Goal: Transaction & Acquisition: Purchase product/service

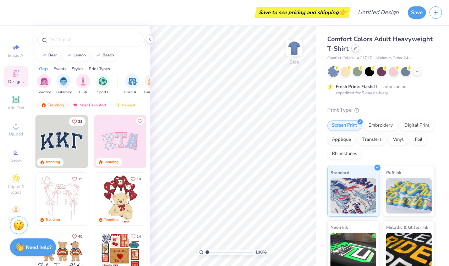
click at [356, 49] on icon at bounding box center [356, 49] width 4 height 4
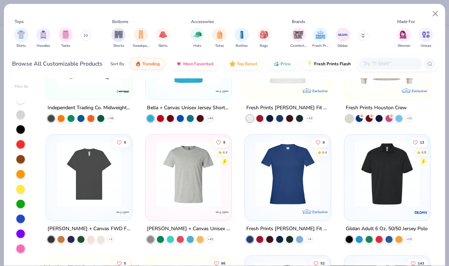
scroll to position [196, 0]
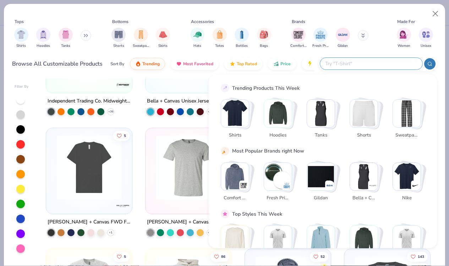
click at [389, 60] on input "text" at bounding box center [371, 64] width 93 height 8
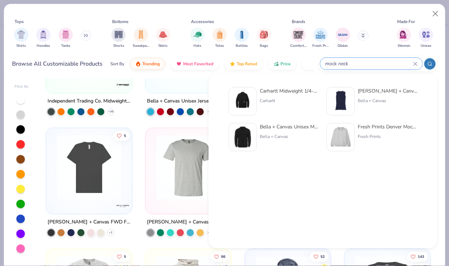
type input "mock neck"
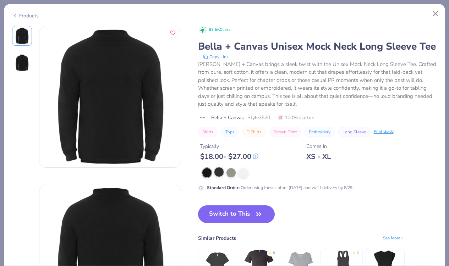
click at [216, 171] on div at bounding box center [219, 172] width 9 height 9
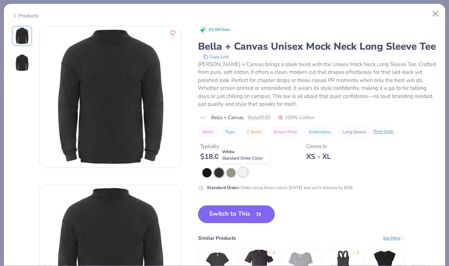
click at [242, 172] on div at bounding box center [243, 172] width 9 height 9
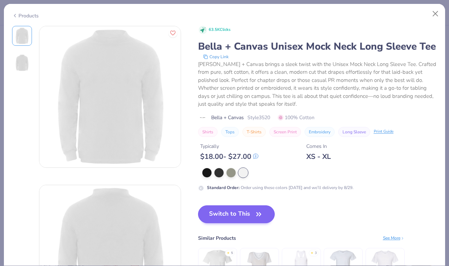
click at [234, 216] on button "Switch to This" at bounding box center [236, 215] width 77 height 18
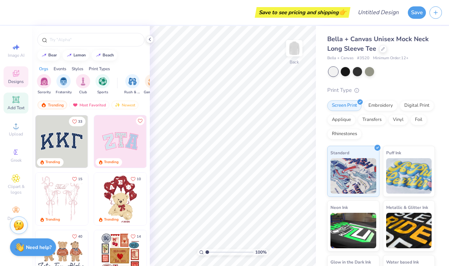
click at [15, 105] on span "Add Text" at bounding box center [15, 108] width 17 height 6
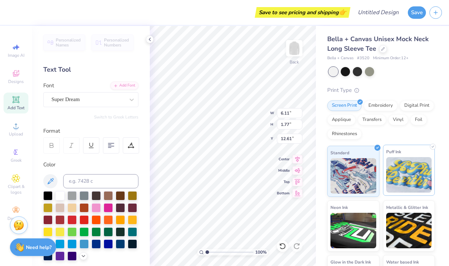
click at [393, 163] on img at bounding box center [410, 175] width 46 height 36
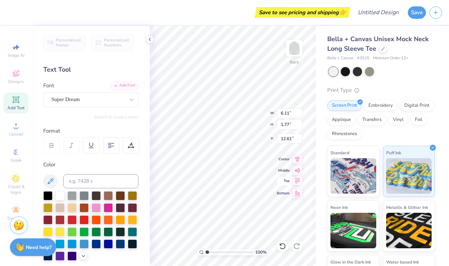
type textarea "T"
type textarea "SUGAR"
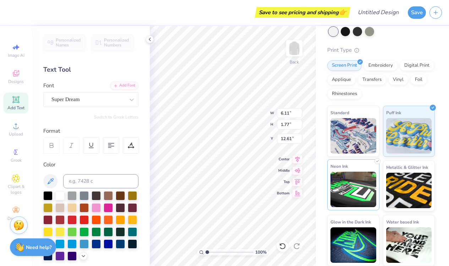
scroll to position [40, 0]
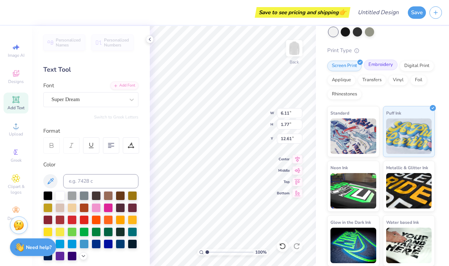
type input "7.78"
type input "1.84"
click at [384, 66] on div "Embroidery" at bounding box center [381, 65] width 34 height 11
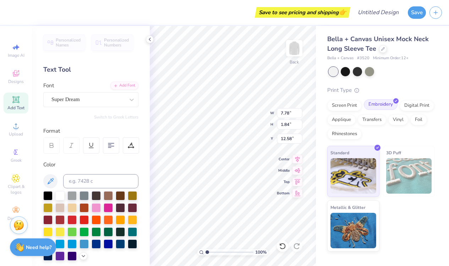
scroll to position [0, 0]
click at [344, 109] on div "Screen Print" at bounding box center [345, 104] width 34 height 11
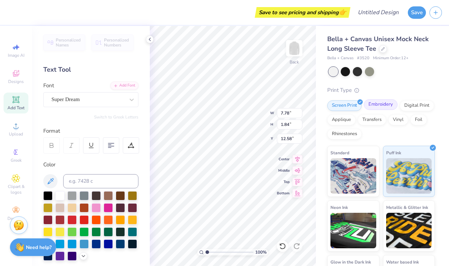
click at [388, 106] on div "Embroidery" at bounding box center [381, 104] width 34 height 11
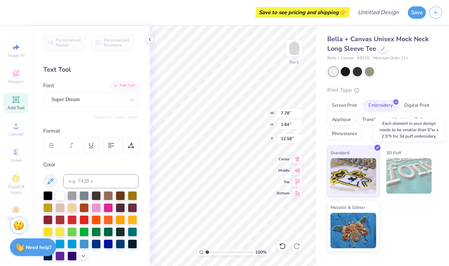
click at [400, 164] on img at bounding box center [410, 176] width 46 height 36
click at [396, 164] on img at bounding box center [410, 176] width 46 height 36
type input "4.97"
click at [354, 102] on div "Screen Print" at bounding box center [345, 104] width 34 height 11
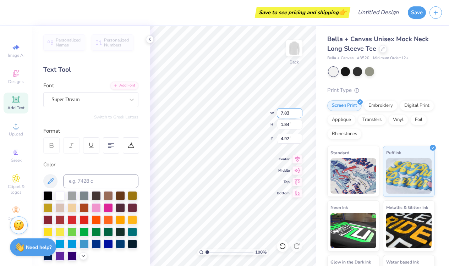
click at [299, 112] on input "7.83" at bounding box center [290, 113] width 26 height 10
type input "8.19"
click at [299, 112] on input "8.19" at bounding box center [290, 113] width 26 height 10
type input "1.85"
type input "4.92"
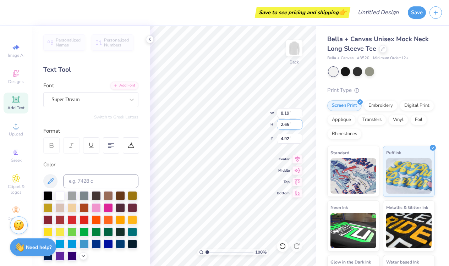
type input "2.66"
click at [299, 123] on input "2.66" at bounding box center [290, 125] width 26 height 10
type input "11.26"
type input "5.29"
type input "11.27"
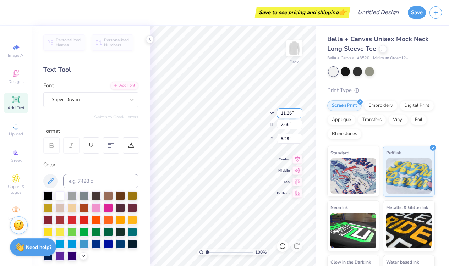
type input "5.32"
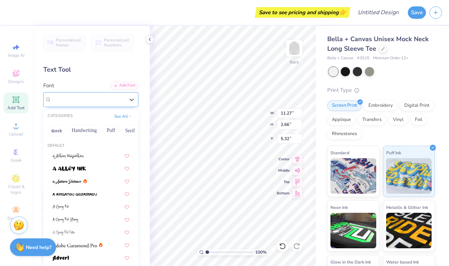
click at [112, 103] on div "Super Dream" at bounding box center [88, 99] width 75 height 11
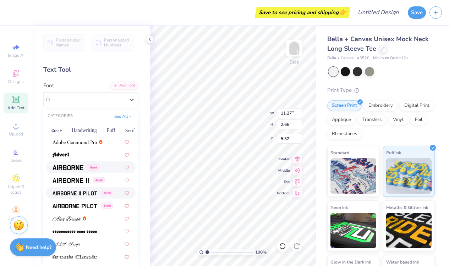
scroll to position [104, 0]
click at [78, 163] on div "Greek" at bounding box center [91, 167] width 90 height 12
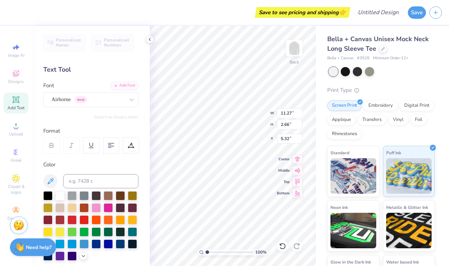
type input "11.23"
type input "2.74"
type input "5.25"
click at [16, 206] on circle at bounding box center [16, 208] width 4 height 4
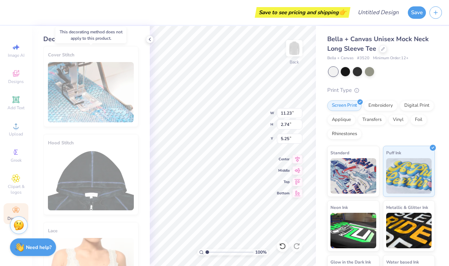
scroll to position [0, 0]
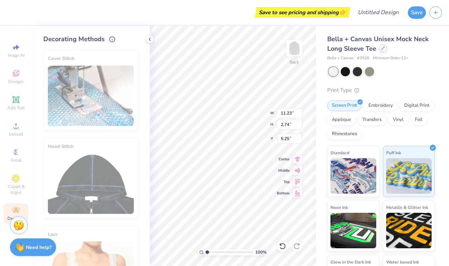
click at [386, 49] on div at bounding box center [383, 48] width 8 height 8
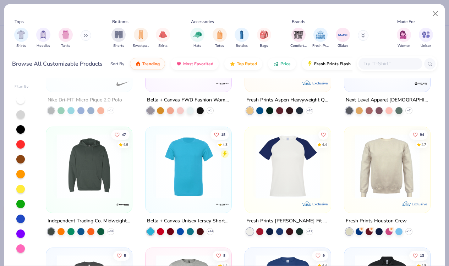
scroll to position [79, 0]
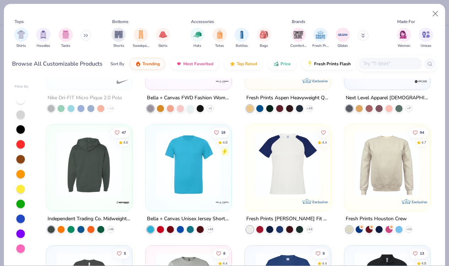
click at [107, 163] on img at bounding box center [89, 164] width 72 height 65
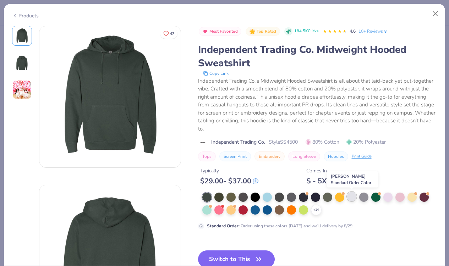
click at [352, 194] on div at bounding box center [351, 196] width 9 height 9
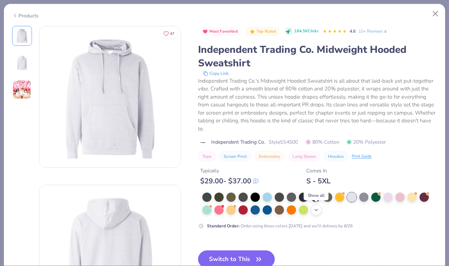
click at [315, 211] on icon at bounding box center [317, 210] width 6 height 6
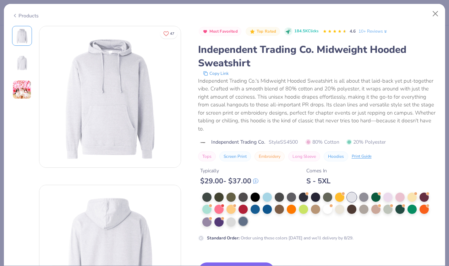
click at [241, 225] on div at bounding box center [243, 221] width 9 height 9
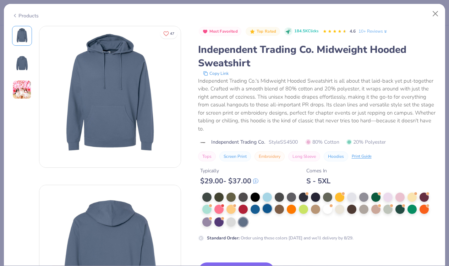
click at [270, 206] on div at bounding box center [267, 208] width 9 height 9
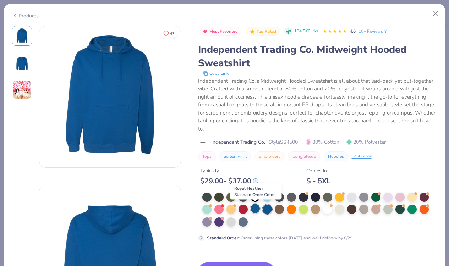
click at [258, 209] on div at bounding box center [255, 208] width 9 height 9
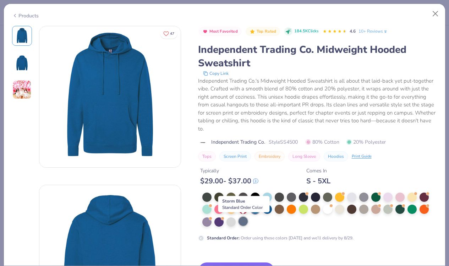
click at [245, 224] on div at bounding box center [243, 221] width 9 height 9
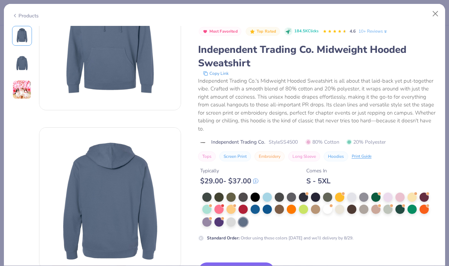
scroll to position [58, 0]
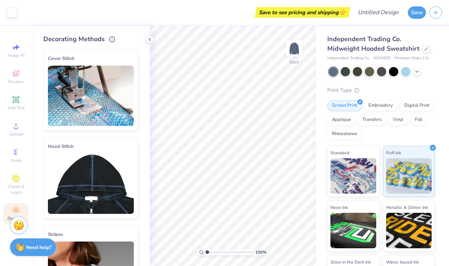
click at [82, 82] on img at bounding box center [91, 96] width 86 height 60
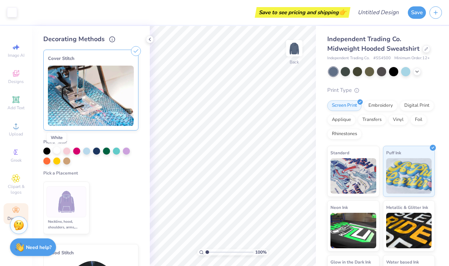
click at [55, 152] on div at bounding box center [56, 150] width 7 height 7
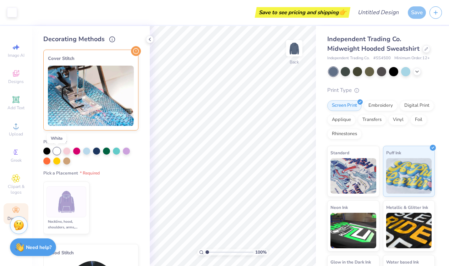
click at [57, 152] on div at bounding box center [56, 151] width 7 height 7
click at [135, 62] on div "Cover Stitch" at bounding box center [90, 90] width 95 height 81
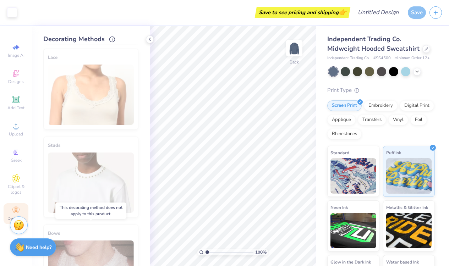
scroll to position [265, 0]
